Goal: Task Accomplishment & Management: Use online tool/utility

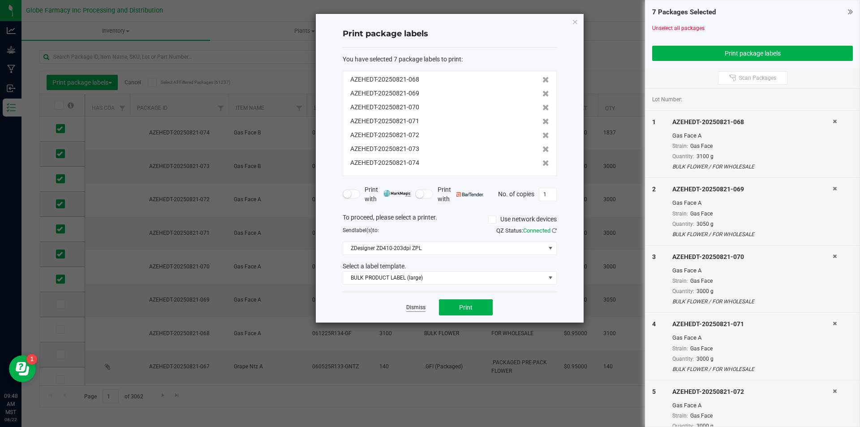
click at [413, 306] on link "Dismiss" at bounding box center [415, 308] width 19 height 8
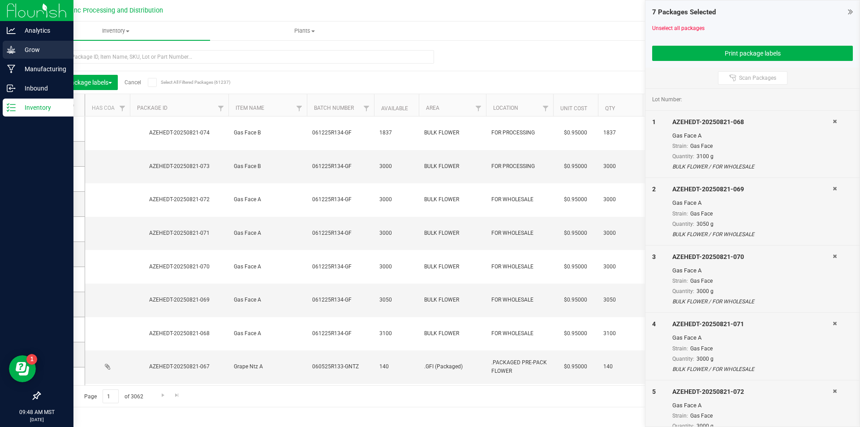
click at [29, 49] on p "Grow" at bounding box center [43, 49] width 54 height 11
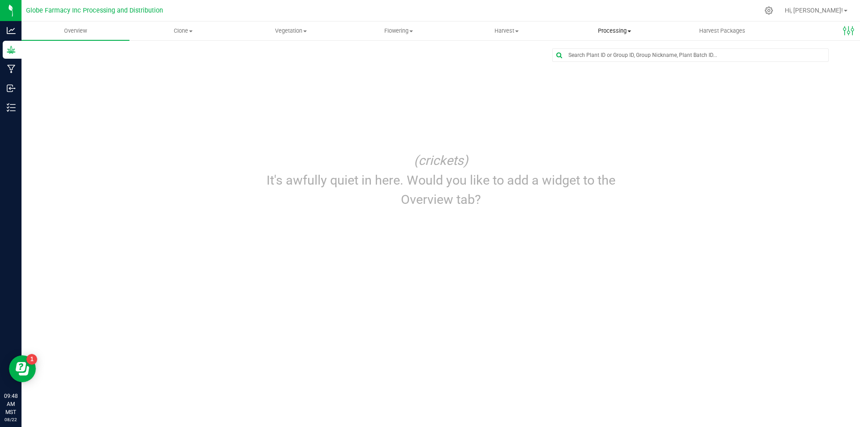
click at [611, 30] on span "Processing" at bounding box center [614, 31] width 107 height 8
click at [611, 34] on span "Processing" at bounding box center [614, 31] width 108 height 8
click at [600, 63] on span "Processing harvests" at bounding box center [601, 65] width 83 height 8
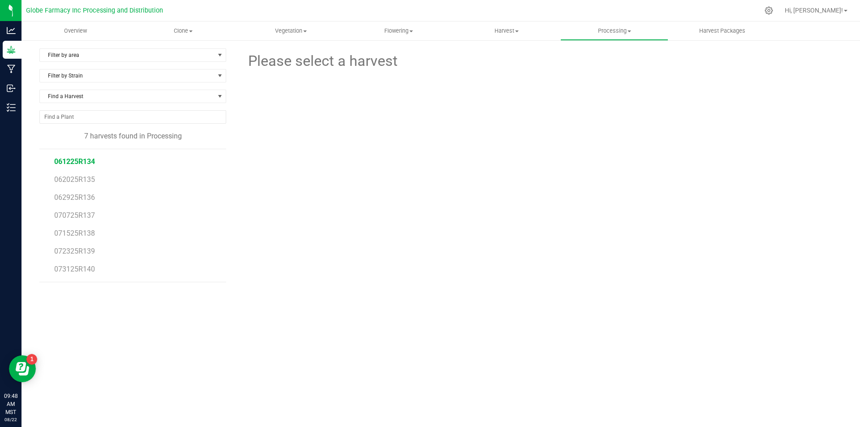
click at [79, 161] on span "061225R134" at bounding box center [74, 161] width 41 height 9
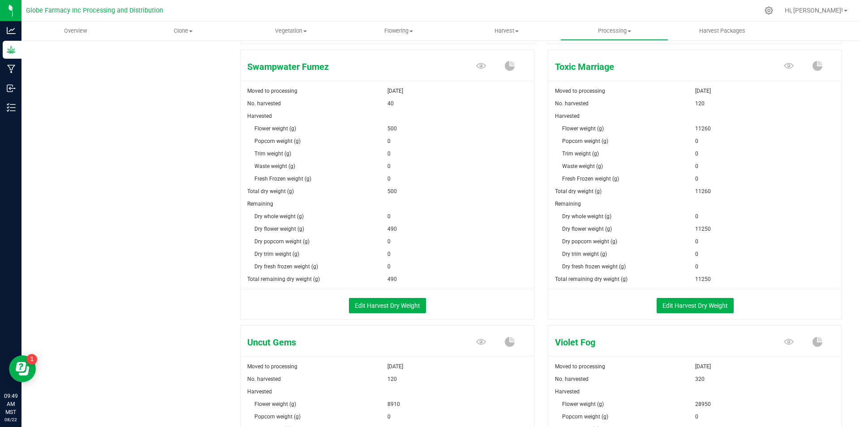
scroll to position [1254, 0]
click at [697, 300] on button "Edit Harvest Dry Weight" at bounding box center [695, 304] width 77 height 15
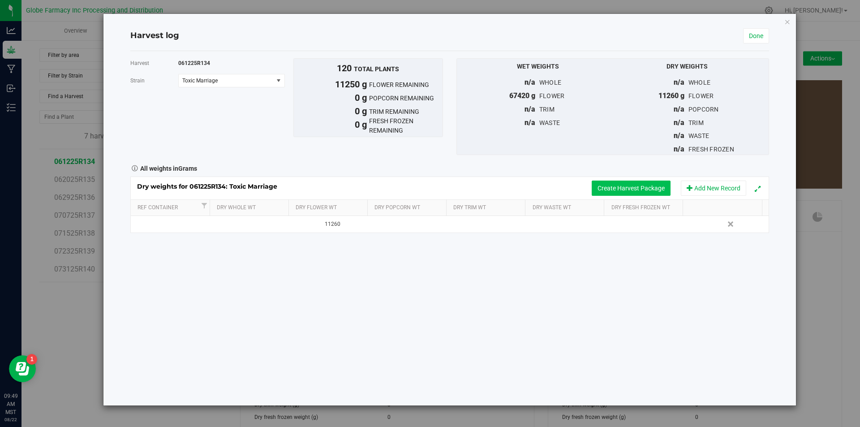
click at [596, 185] on button "Create Harvest Package" at bounding box center [631, 187] width 79 height 15
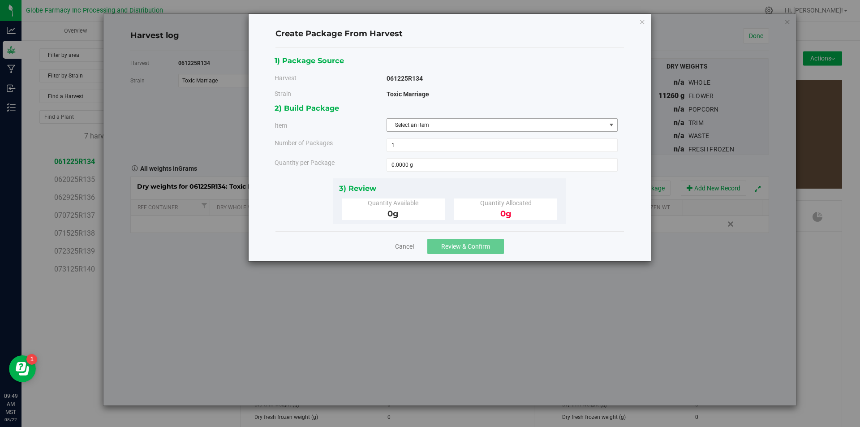
click at [480, 120] on span "Select an item" at bounding box center [496, 125] width 219 height 13
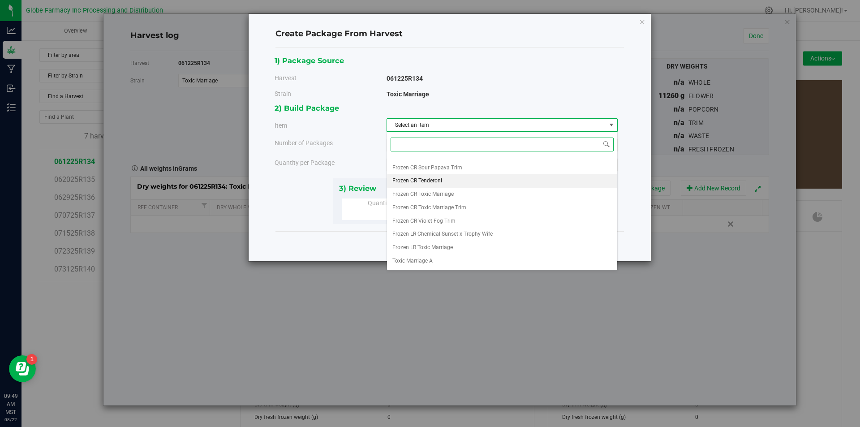
scroll to position [260, 0]
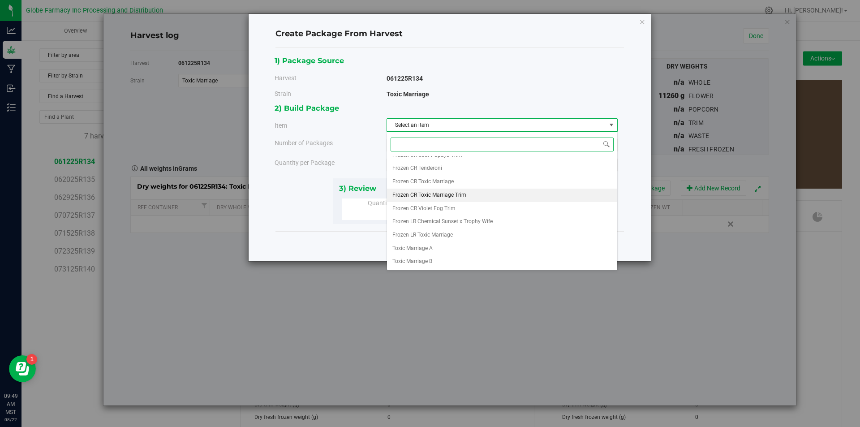
click at [456, 198] on span "Frozen CR Toxic Marriage Trim" at bounding box center [429, 195] width 74 height 12
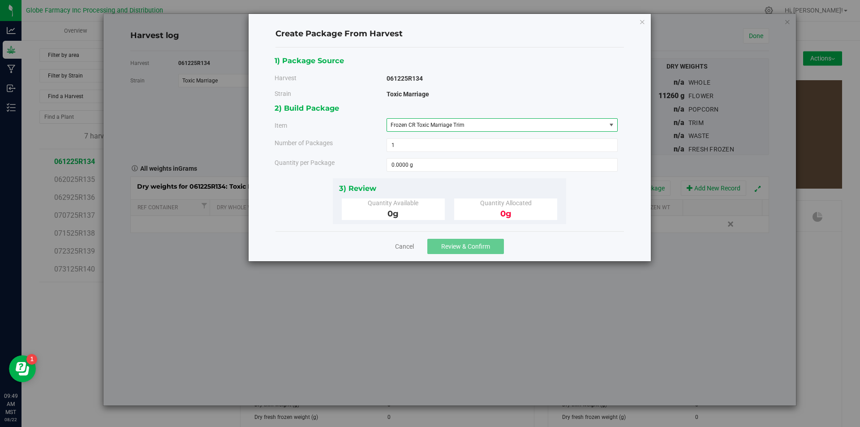
click at [443, 129] on span "Frozen CR Toxic Marriage Trim" at bounding box center [496, 125] width 219 height 13
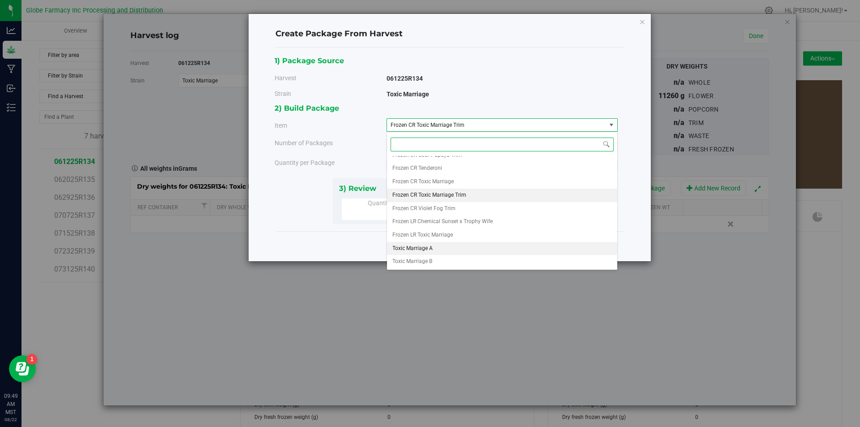
click at [437, 250] on li "Toxic Marriage A" at bounding box center [502, 248] width 230 height 13
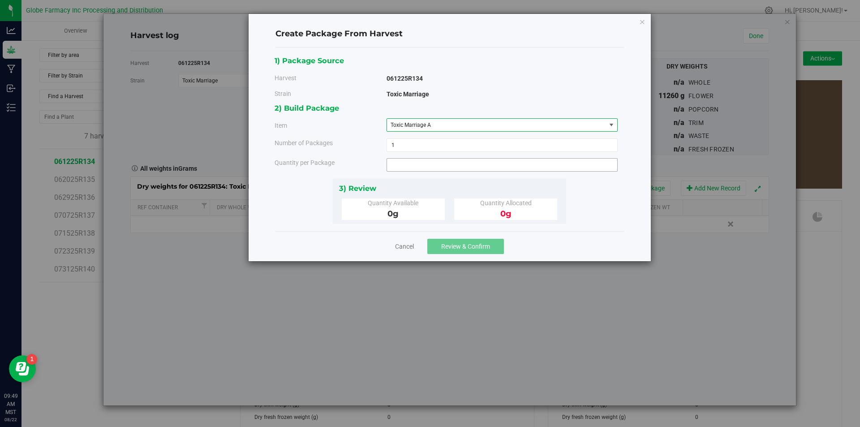
click at [432, 167] on span at bounding box center [501, 164] width 231 height 13
type input "2800"
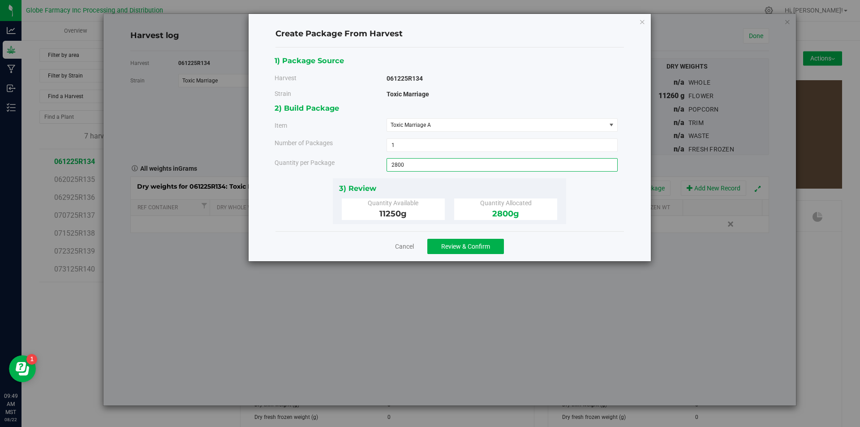
click at [446, 255] on div "Cancel Review & Confirm" at bounding box center [449, 246] width 348 height 30
click at [444, 245] on span "Review & Confirm" at bounding box center [465, 246] width 49 height 7
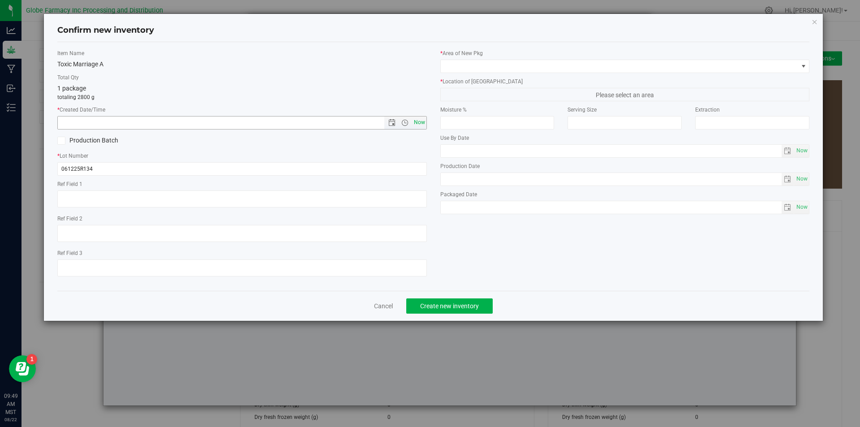
click at [417, 121] on span "Now" at bounding box center [419, 122] width 15 height 13
type input "[DATE] 9:49 AM"
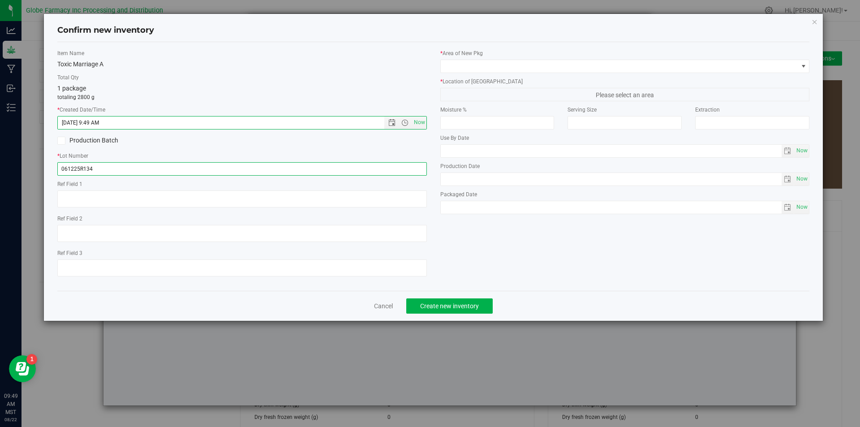
click at [111, 170] on input "061225R134" at bounding box center [241, 168] width 369 height 13
type input "061225R134-TM"
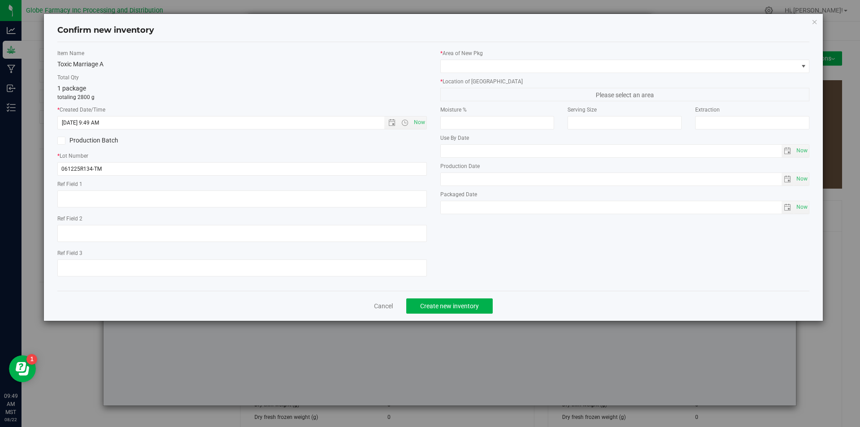
click at [491, 48] on div "Item Name Toxic Marriage A Total Qty 1 package totaling 2800 g * Created Date/T…" at bounding box center [433, 166] width 752 height 249
click at [491, 60] on div "* Area of [GEOGRAPHIC_DATA]" at bounding box center [624, 61] width 369 height 24
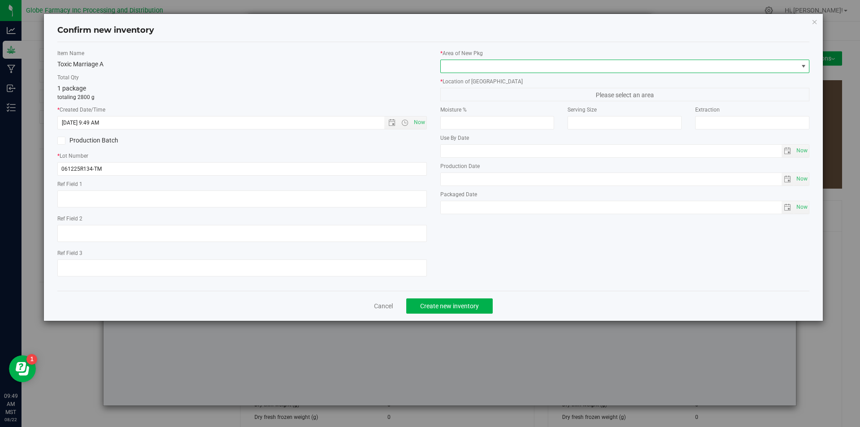
click at [492, 60] on span at bounding box center [619, 66] width 357 height 13
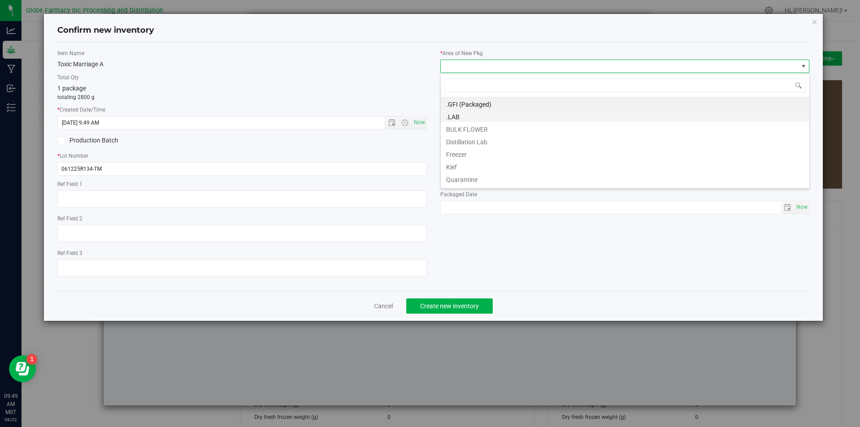
scroll to position [13, 369]
click at [473, 125] on li "BULK FLOWER" at bounding box center [625, 128] width 369 height 13
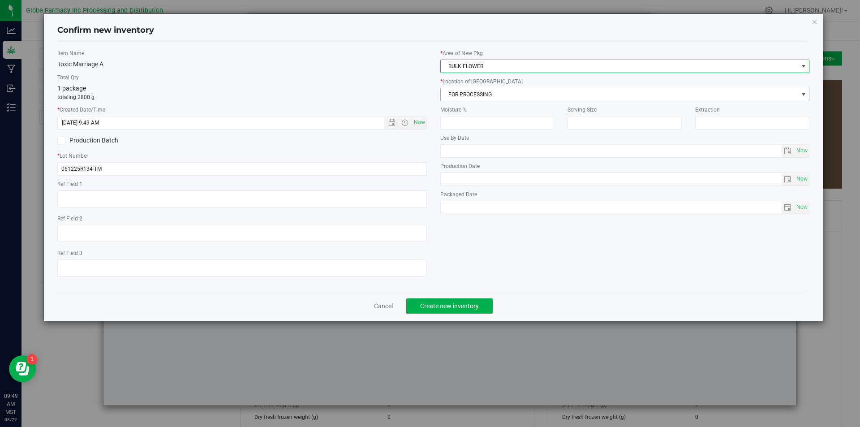
click at [475, 94] on span "FOR PROCESSING" at bounding box center [619, 94] width 357 height 13
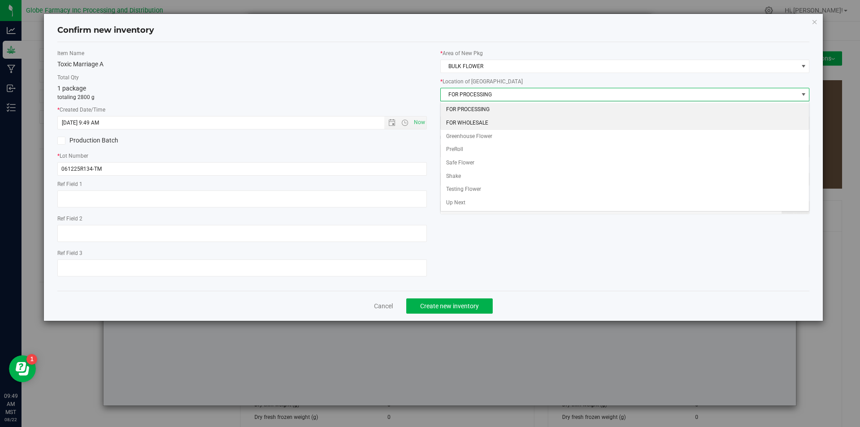
click at [484, 124] on li "FOR WHOLESALE" at bounding box center [625, 122] width 369 height 13
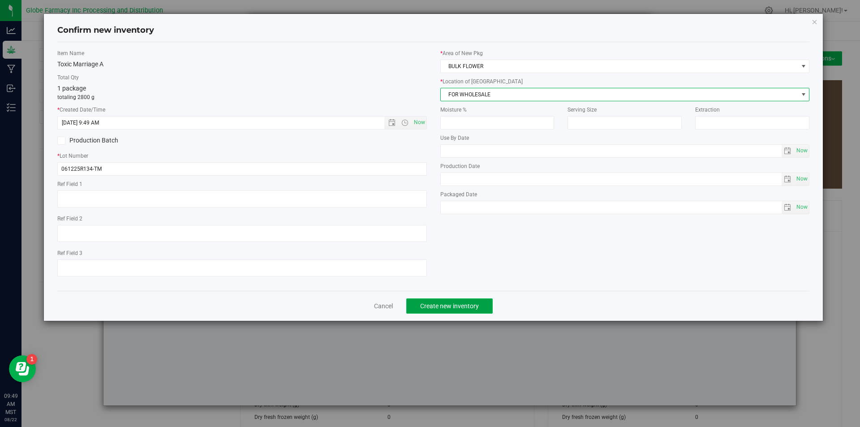
click at [467, 310] on button "Create new inventory" at bounding box center [449, 305] width 86 height 15
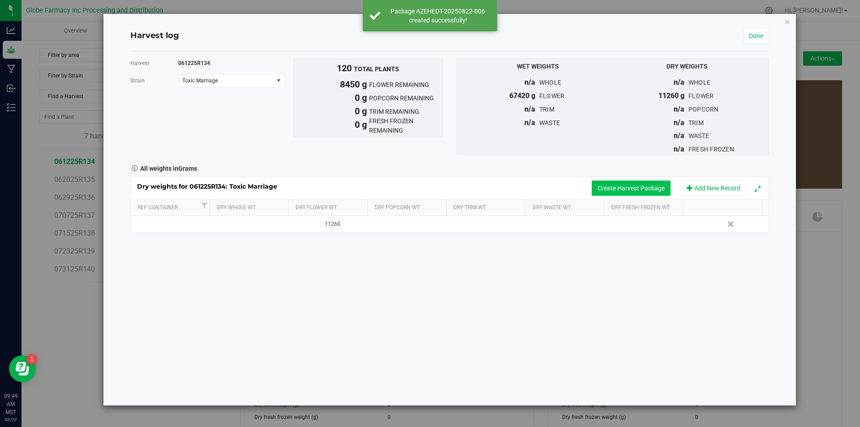
click at [601, 189] on button "Create Harvest Package" at bounding box center [631, 187] width 79 height 15
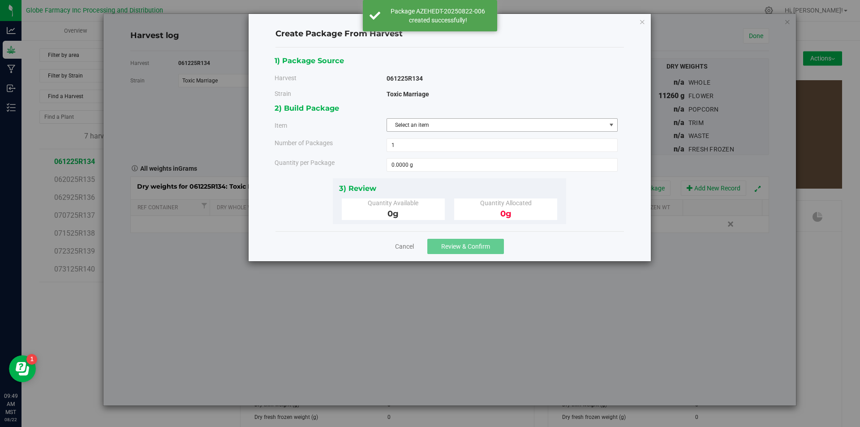
click at [465, 117] on div "2) Build Package Item Select an item Big League Sherb x Triple Burger B Bulk In…" at bounding box center [450, 140] width 350 height 76
click at [464, 123] on span "Select an item" at bounding box center [496, 125] width 219 height 13
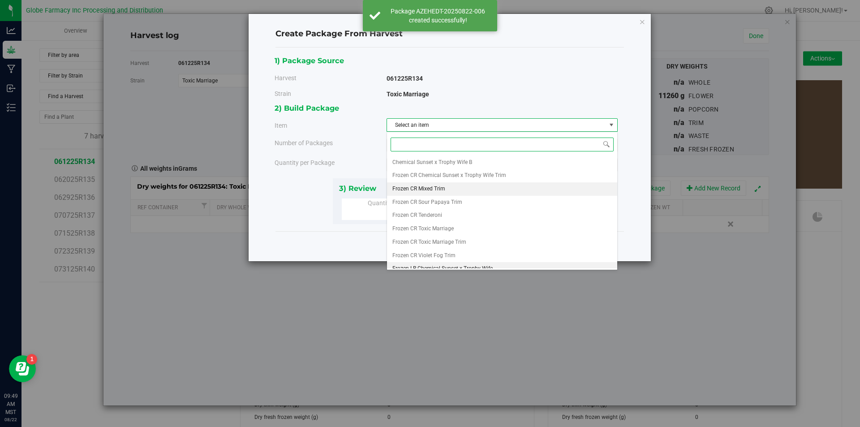
scroll to position [260, 0]
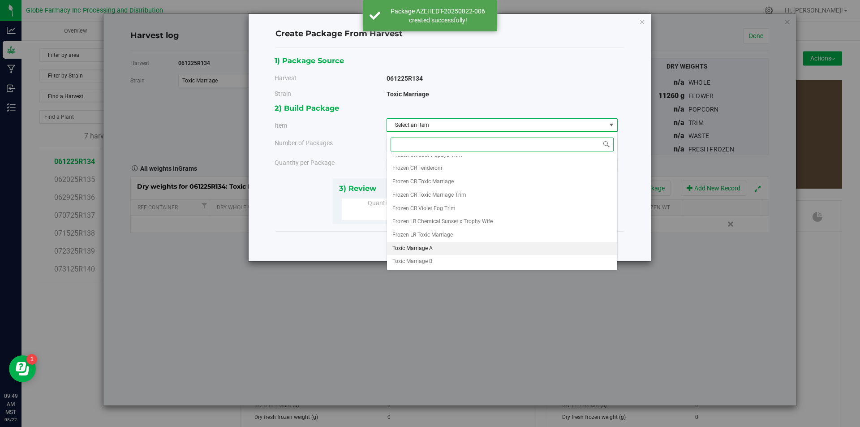
click at [434, 248] on li "Toxic Marriage A" at bounding box center [502, 248] width 230 height 13
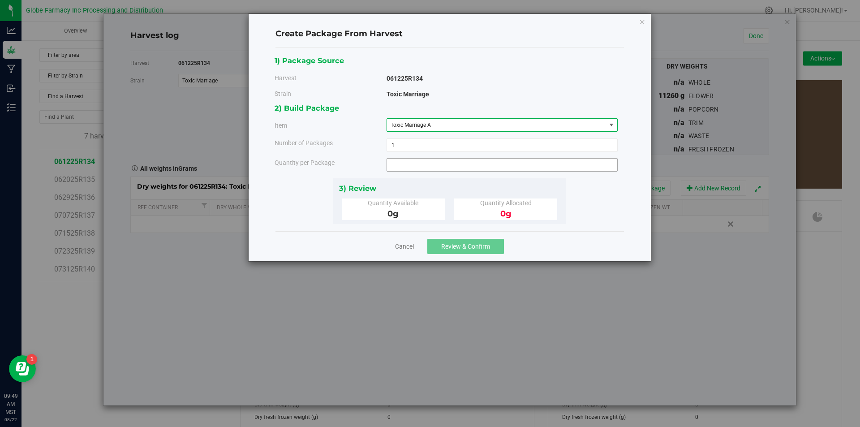
click at [438, 168] on span at bounding box center [501, 164] width 231 height 13
type input "2778"
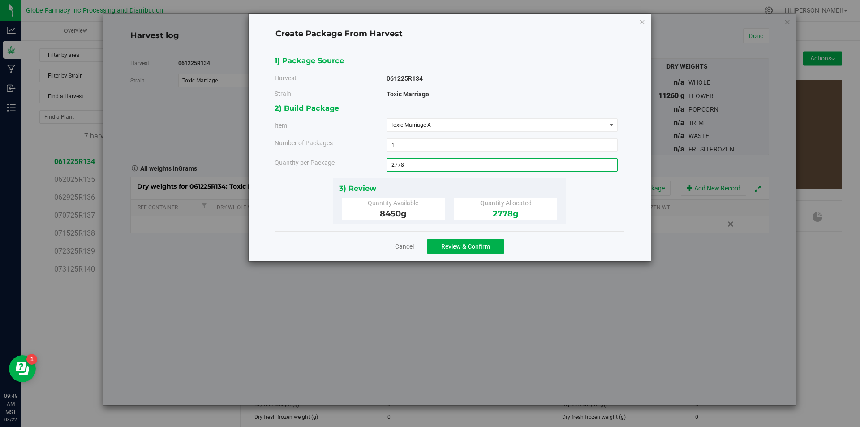
type input "2778.0000 g"
click at [458, 239] on button "Review & Confirm" at bounding box center [465, 246] width 77 height 15
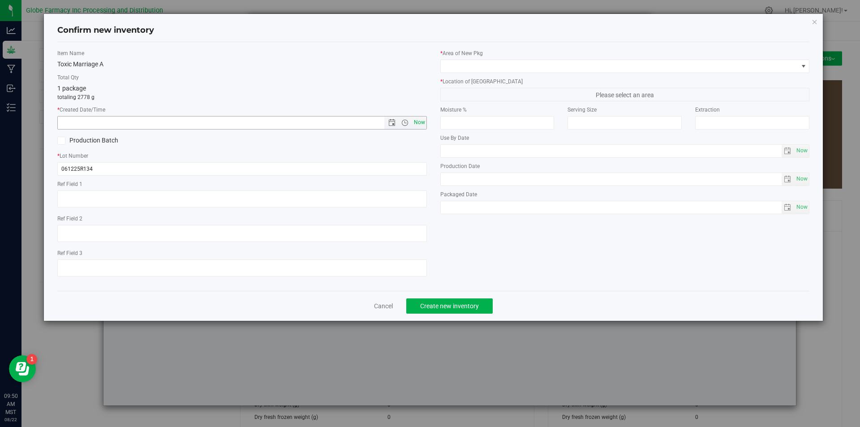
click at [422, 122] on span "Now" at bounding box center [419, 122] width 15 height 13
type input "[DATE] 9:50 AM"
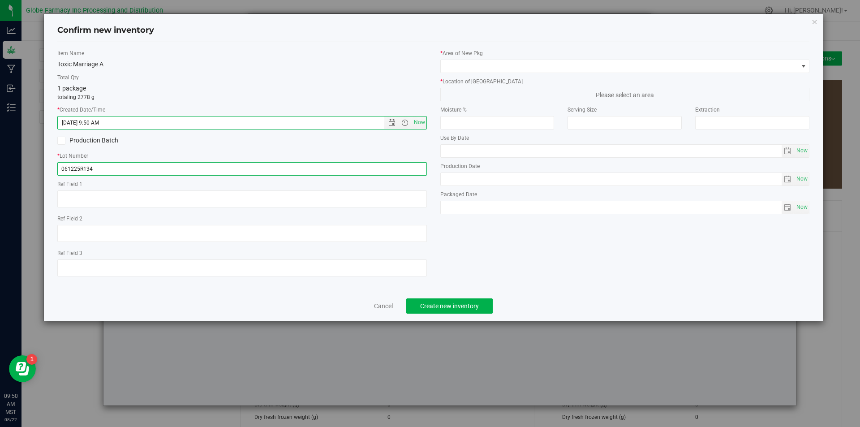
click at [124, 166] on input "061225R134" at bounding box center [241, 168] width 369 height 13
type input "061225R134-TM"
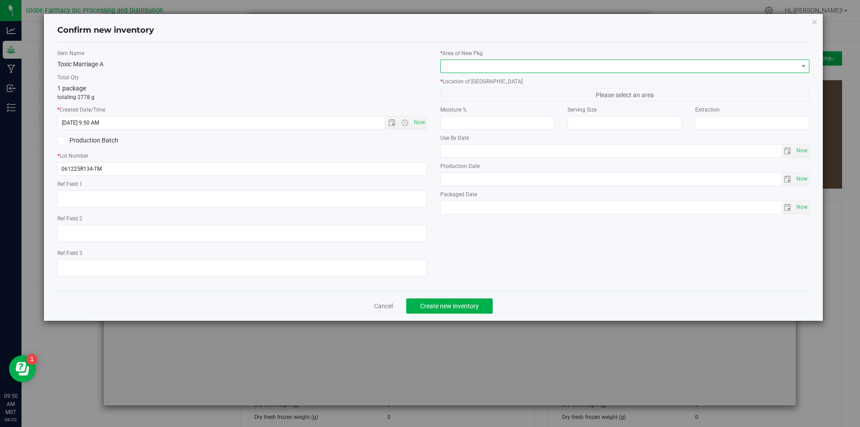
click at [477, 66] on span at bounding box center [619, 66] width 357 height 13
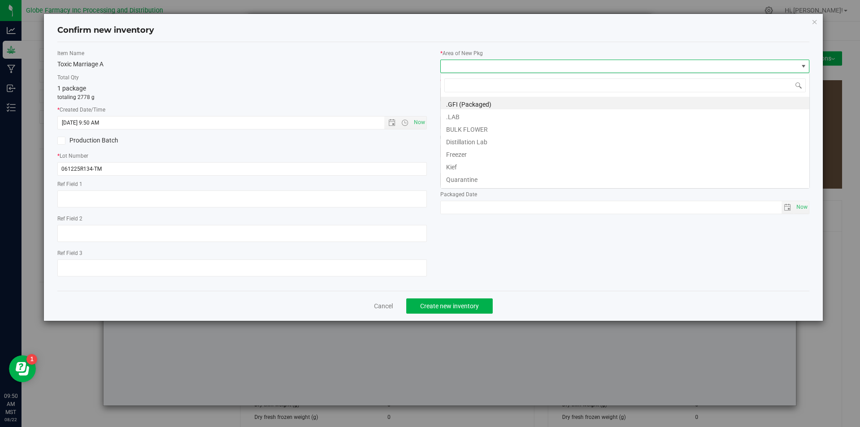
scroll to position [13, 369]
click at [461, 125] on li "BULK FLOWER" at bounding box center [625, 128] width 369 height 13
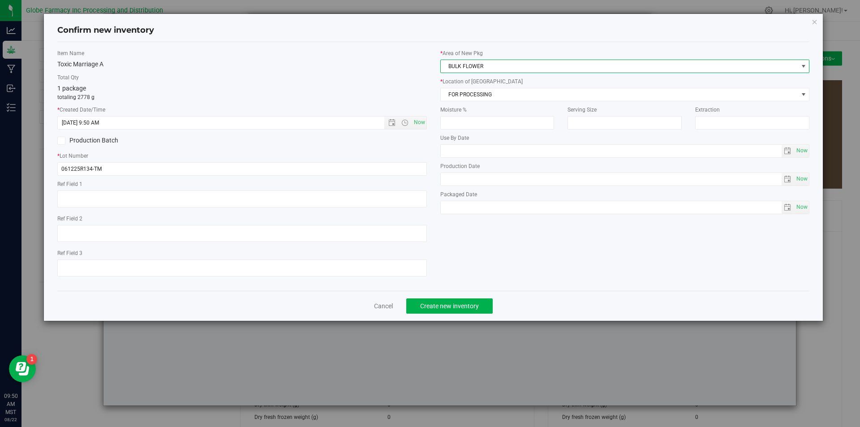
click at [463, 101] on div "* Area of [GEOGRAPHIC_DATA] BULK FLOWER * Location of [GEOGRAPHIC_DATA] FOR PRO…" at bounding box center [625, 133] width 383 height 169
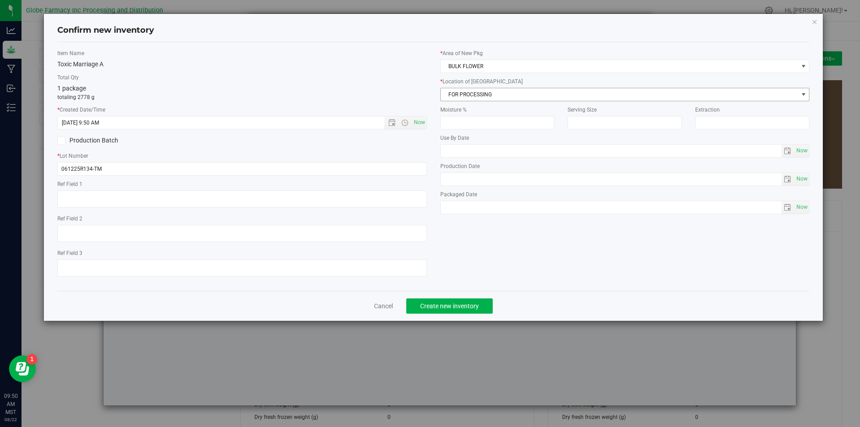
click at [467, 95] on span "FOR PROCESSING" at bounding box center [619, 94] width 357 height 13
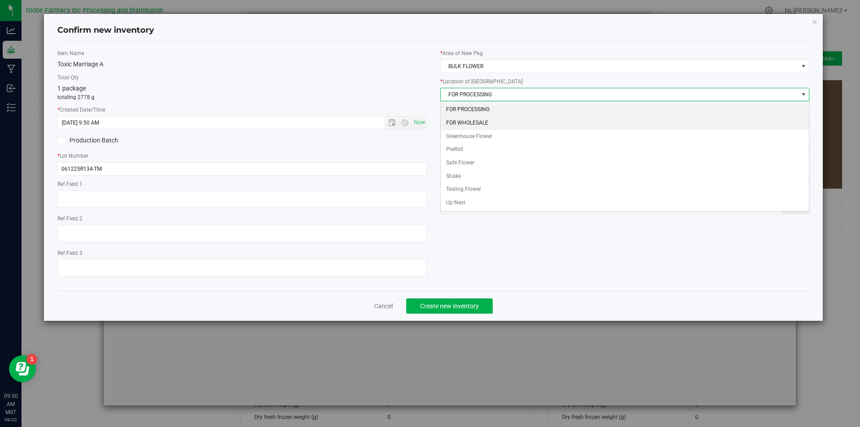
click at [468, 119] on li "FOR WHOLESALE" at bounding box center [625, 122] width 369 height 13
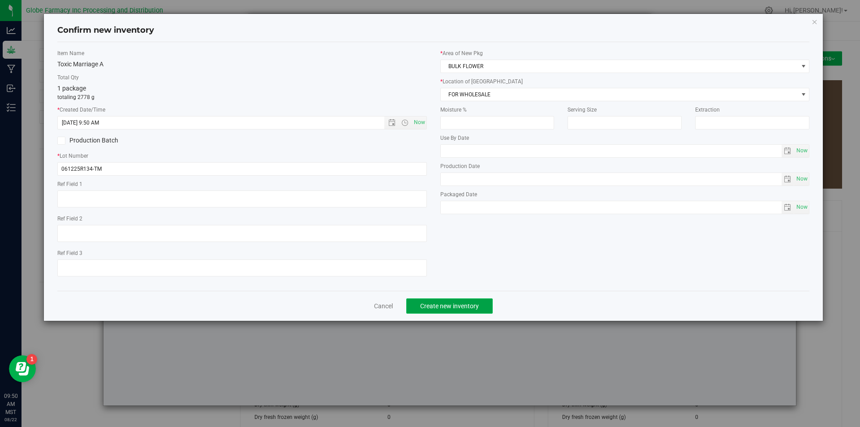
click at [437, 303] on span "Create new inventory" at bounding box center [449, 305] width 59 height 7
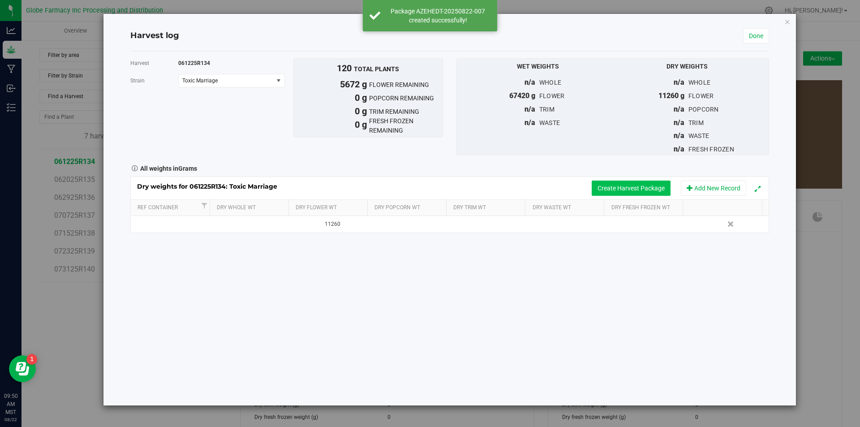
click at [614, 191] on button "Create Harvest Package" at bounding box center [631, 187] width 79 height 15
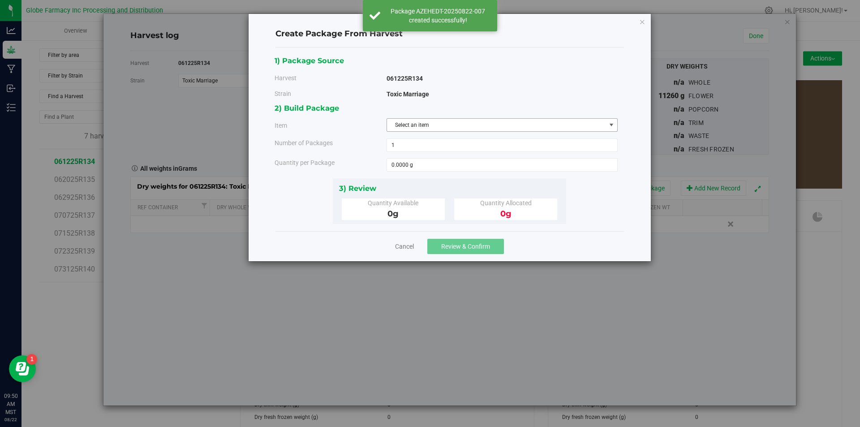
click at [498, 120] on span "Select an item" at bounding box center [496, 125] width 219 height 13
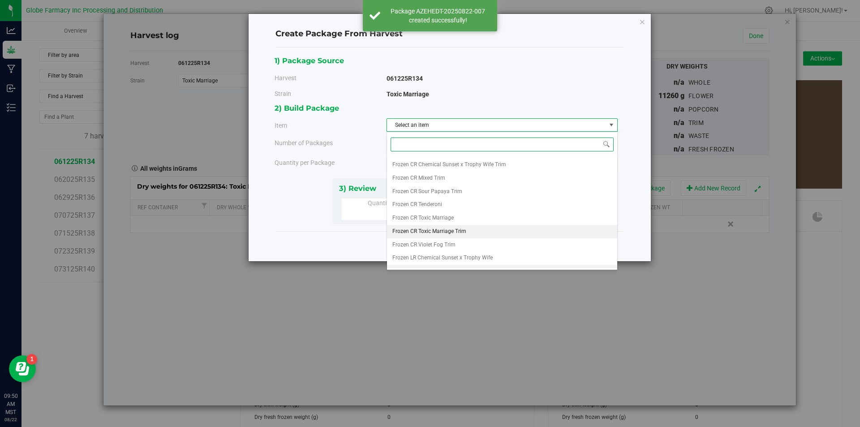
scroll to position [260, 0]
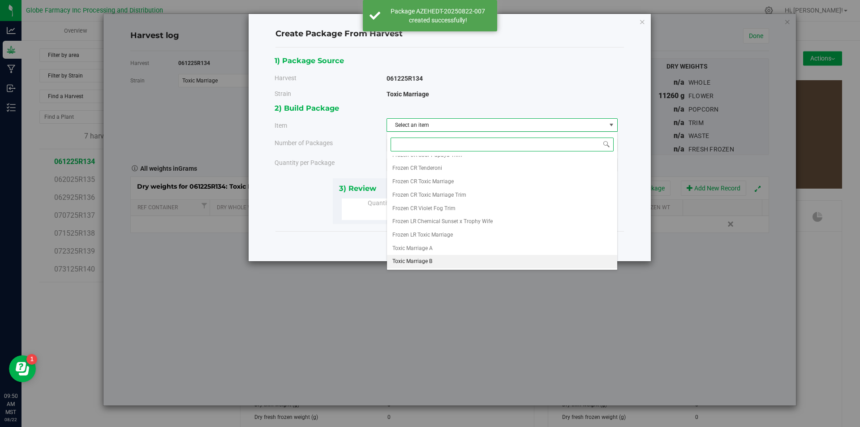
click at [434, 260] on li "Toxic Marriage B" at bounding box center [502, 261] width 230 height 13
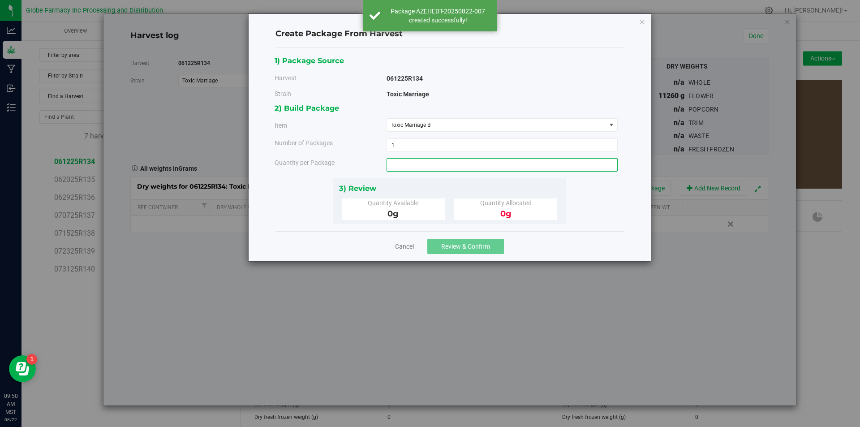
click at [426, 169] on span at bounding box center [501, 164] width 231 height 13
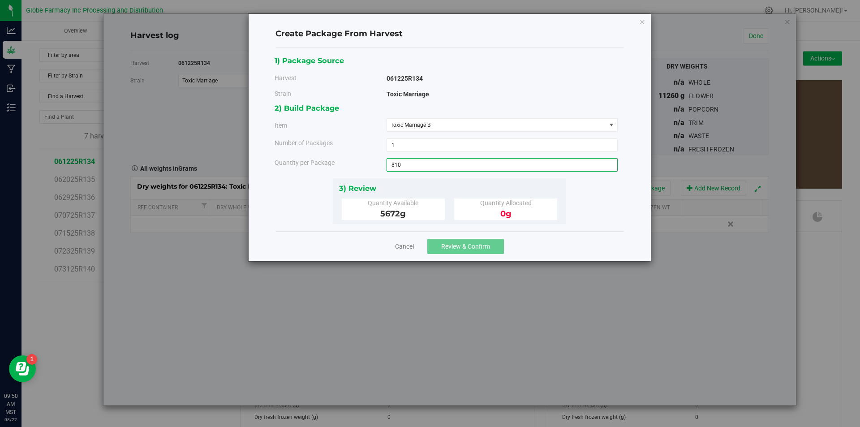
type input "810"
type input "810.0000 g"
click at [455, 249] on span "Review & Confirm" at bounding box center [465, 246] width 49 height 7
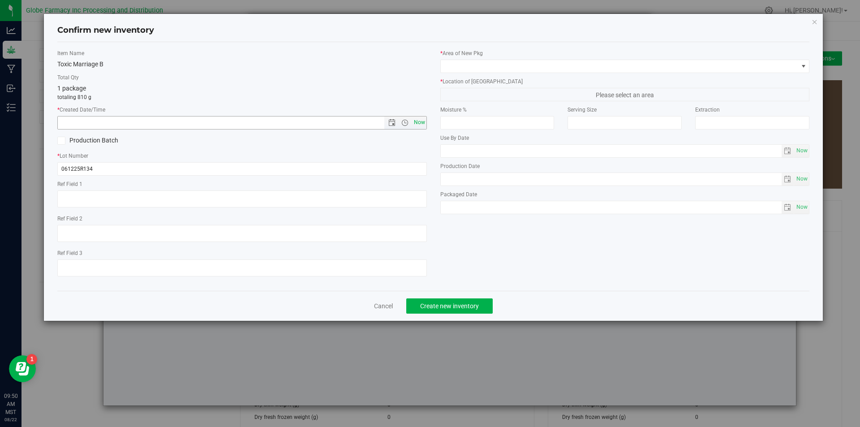
click at [422, 123] on span "Now" at bounding box center [419, 122] width 15 height 13
type input "[DATE] 9:50 AM"
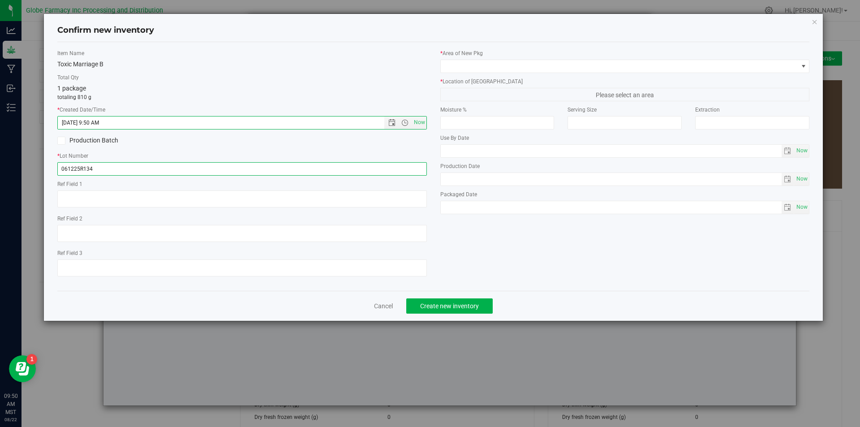
click at [129, 173] on input "061225R134" at bounding box center [241, 168] width 369 height 13
type input "061225R134-TM"
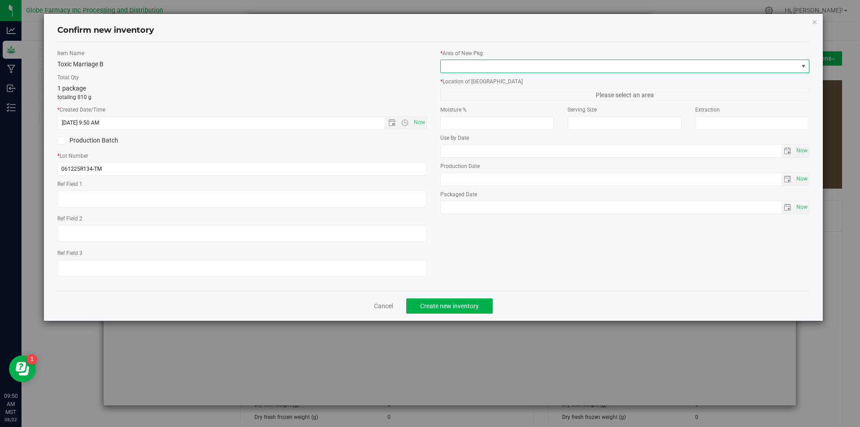
click at [566, 64] on span at bounding box center [619, 66] width 357 height 13
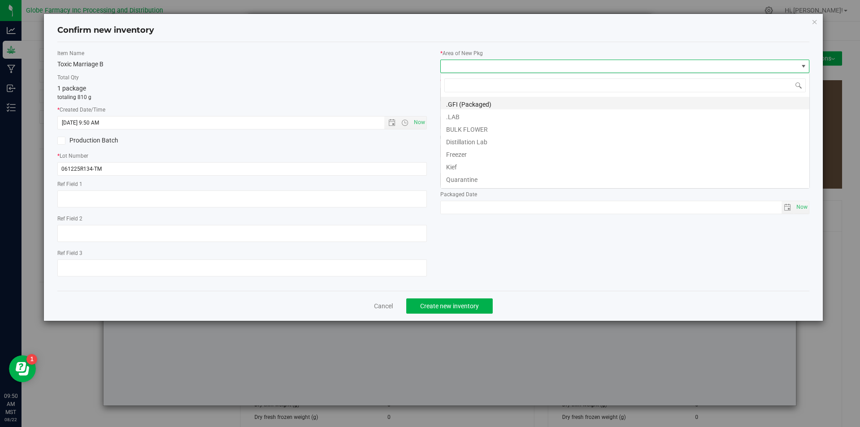
scroll to position [13, 369]
click at [493, 125] on li "BULK FLOWER" at bounding box center [625, 128] width 369 height 13
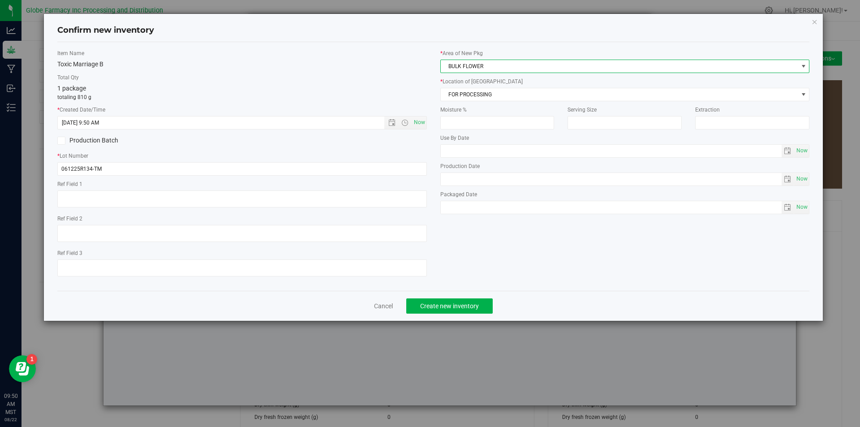
click at [492, 101] on div "* Area of [GEOGRAPHIC_DATA] BULK FLOWER * Location of [GEOGRAPHIC_DATA] FOR PRO…" at bounding box center [625, 133] width 383 height 169
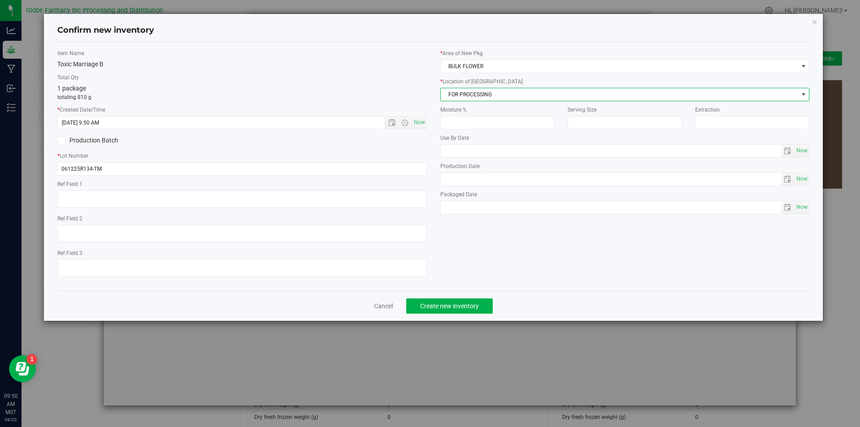
click at [495, 98] on span "FOR PROCESSING" at bounding box center [619, 94] width 357 height 13
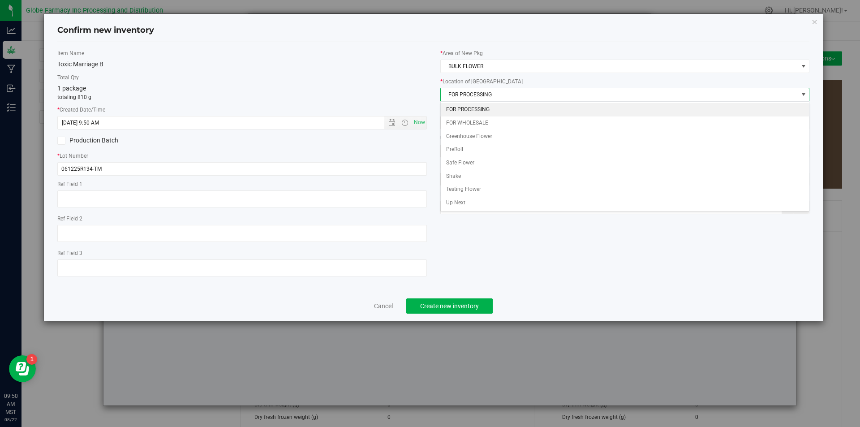
click at [488, 105] on li "FOR PROCESSING" at bounding box center [625, 109] width 369 height 13
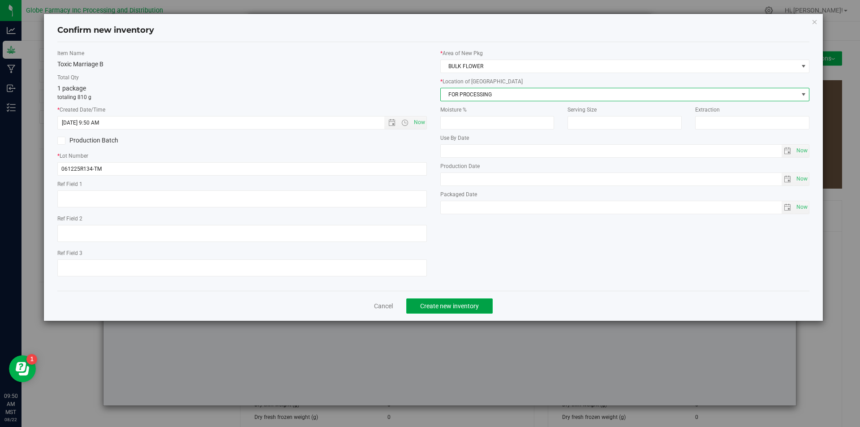
click at [439, 303] on span "Create new inventory" at bounding box center [449, 305] width 59 height 7
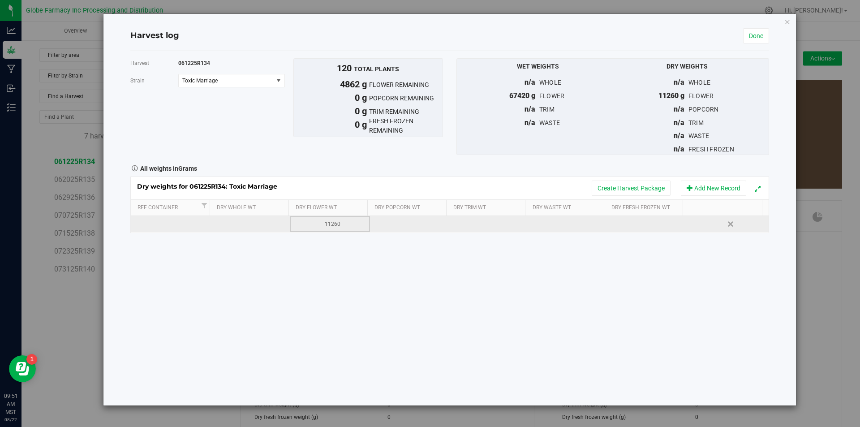
click at [331, 221] on div "11260" at bounding box center [332, 224] width 73 height 9
type input "1"
type input "6398"
click at [761, 36] on link "Done" at bounding box center [756, 35] width 26 height 15
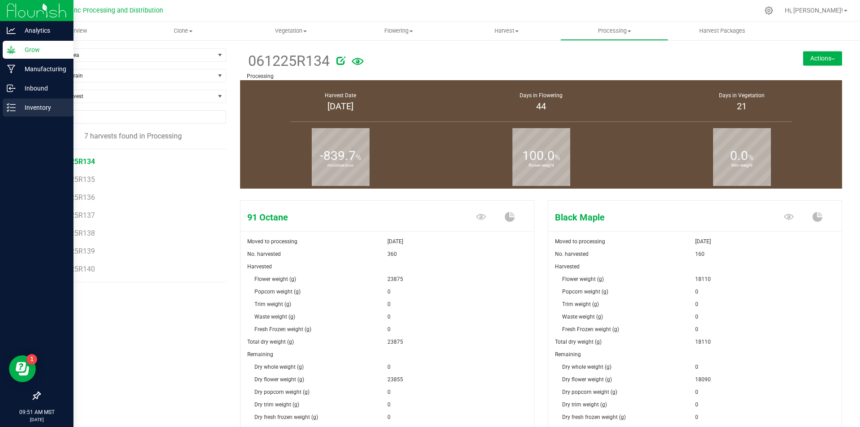
click at [9, 109] on icon at bounding box center [11, 107] width 9 height 9
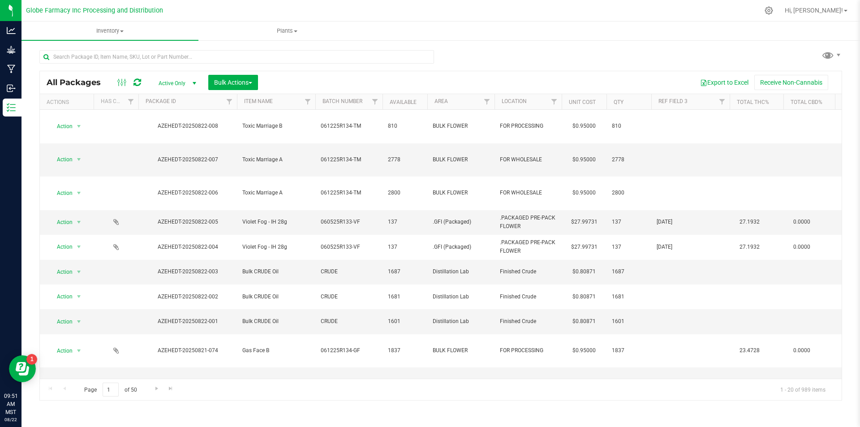
click at [246, 73] on div "All Packages Active Only Active Only Lab Samples Locked All Bulk Actions Add to…" at bounding box center [441, 82] width 802 height 22
click at [240, 84] on span "Bulk Actions" at bounding box center [233, 82] width 38 height 7
click at [237, 151] on span "Print package labels" at bounding box center [241, 151] width 54 height 7
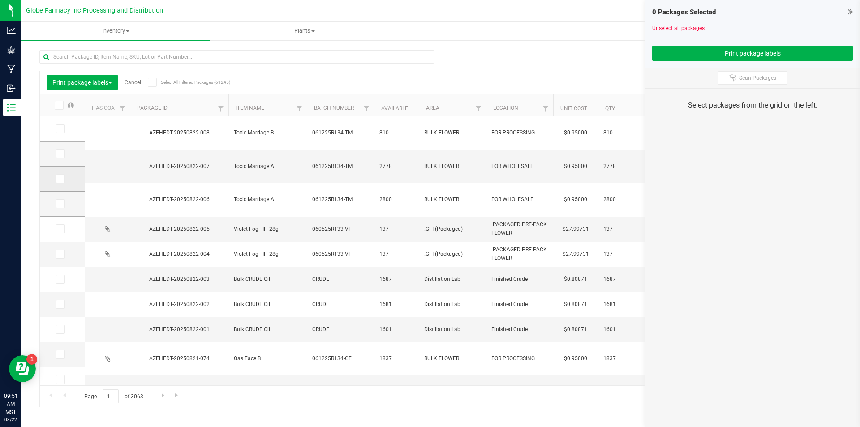
click at [57, 179] on icon at bounding box center [60, 179] width 6 height 0
click at [0, 0] on input "checkbox" at bounding box center [0, 0] width 0 height 0
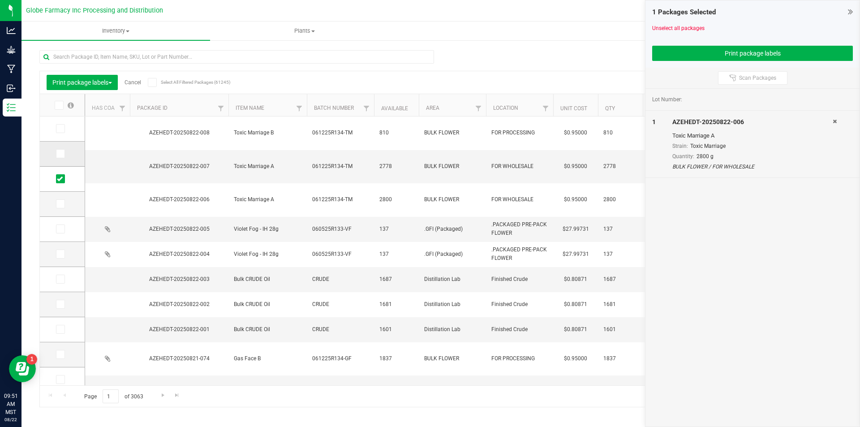
click at [58, 157] on span at bounding box center [60, 153] width 9 height 9
click at [0, 0] on input "checkbox" at bounding box center [0, 0] width 0 height 0
click at [61, 123] on td at bounding box center [62, 128] width 45 height 25
click at [61, 129] on icon at bounding box center [60, 129] width 6 height 0
click at [0, 0] on input "checkbox" at bounding box center [0, 0] width 0 height 0
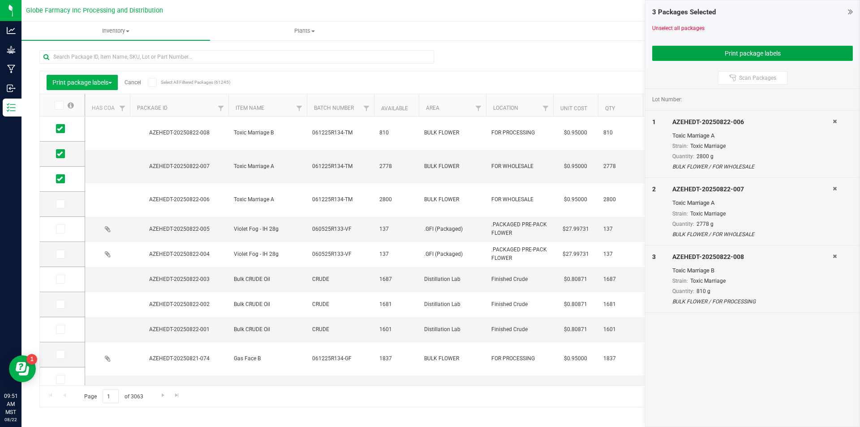
click at [658, 52] on button "Print package labels" at bounding box center [752, 53] width 201 height 15
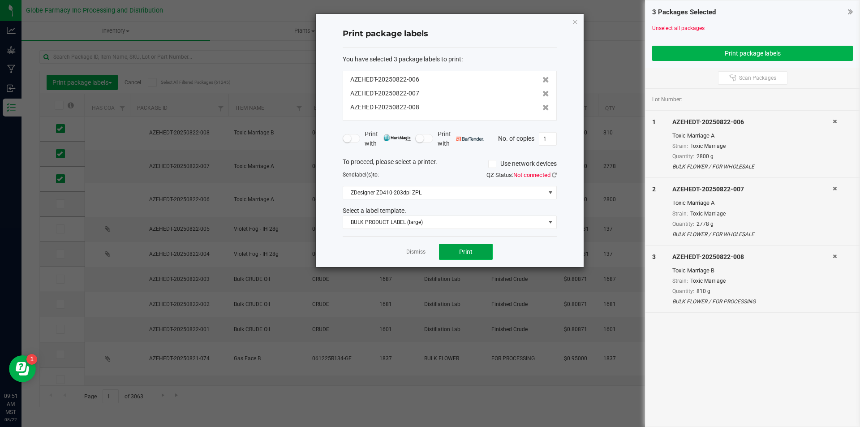
click at [474, 258] on button "Print" at bounding box center [466, 252] width 54 height 16
